Goal: Information Seeking & Learning: Learn about a topic

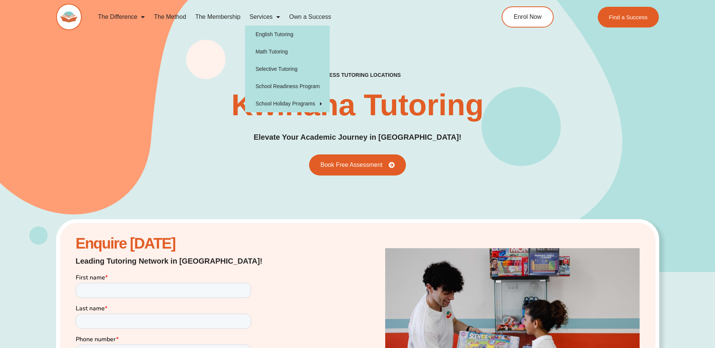
click at [273, 15] on span "Menu" at bounding box center [276, 17] width 8 height 14
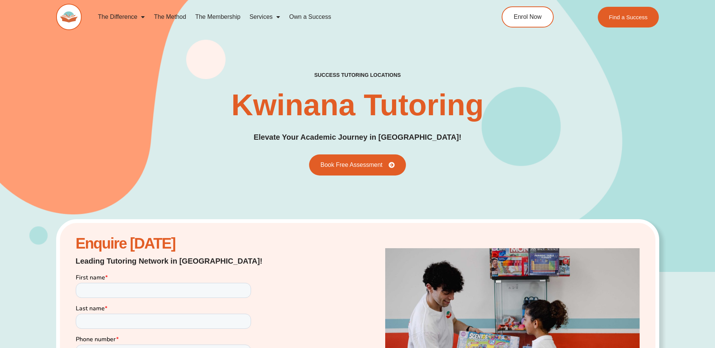
click at [273, 15] on span "Menu" at bounding box center [276, 17] width 8 height 14
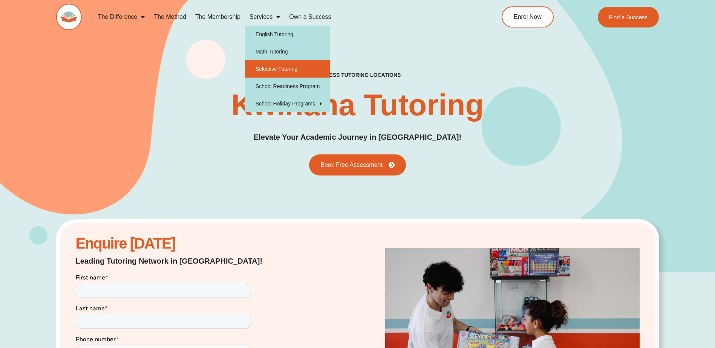
click at [278, 67] on link "Selective Tutoring" at bounding box center [287, 68] width 85 height 17
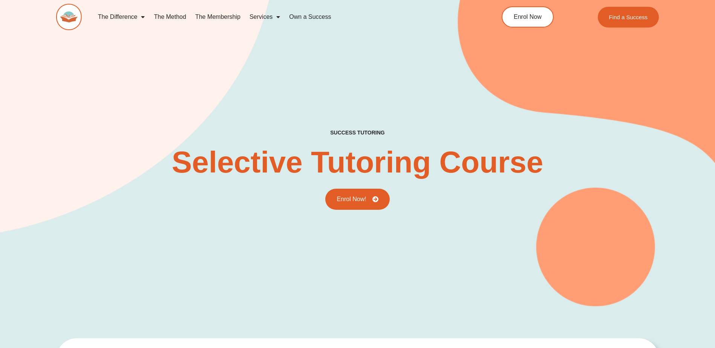
click at [162, 16] on link "The Method" at bounding box center [169, 16] width 41 height 17
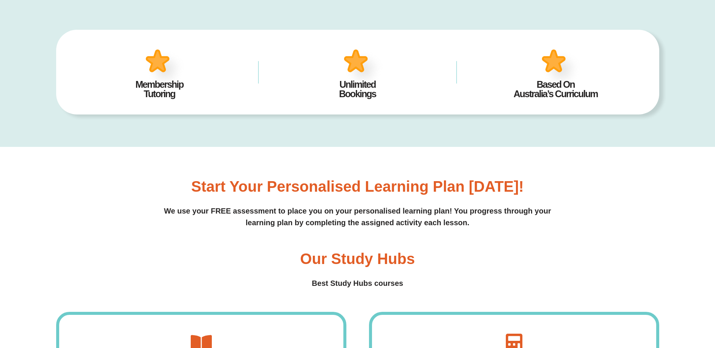
scroll to position [414, 0]
